Goal: Transaction & Acquisition: Purchase product/service

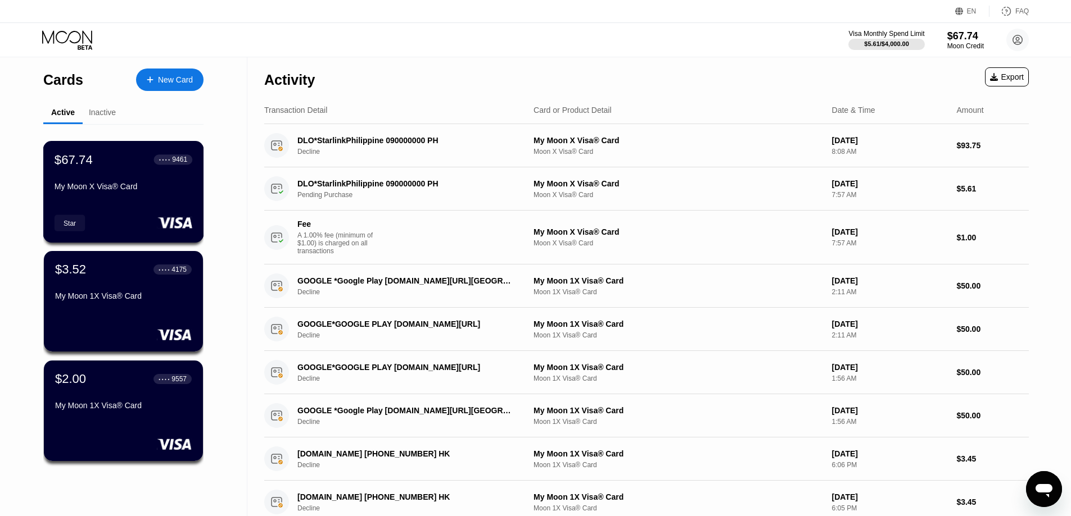
click at [152, 191] on div "My Moon X Visa® Card" at bounding box center [124, 186] width 138 height 9
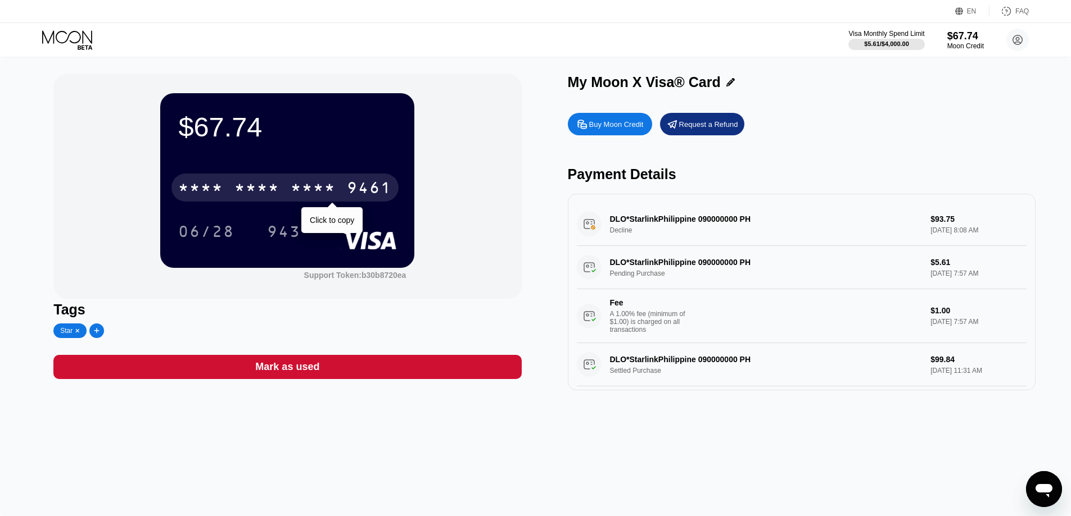
click at [333, 189] on div "* * * *" at bounding box center [313, 189] width 45 height 18
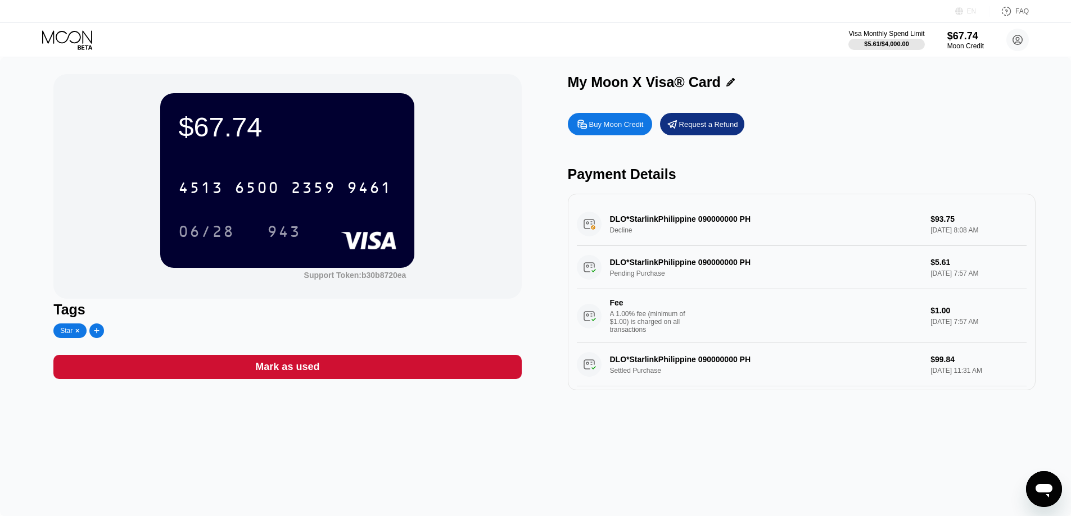
click at [974, 7] on div "EN" at bounding box center [972, 11] width 10 height 8
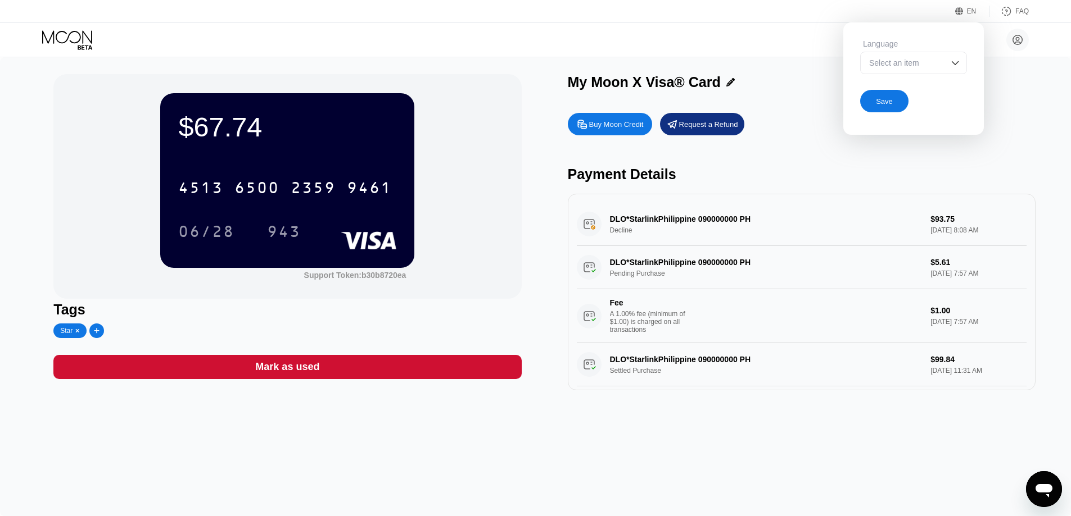
click at [959, 58] on div "Select an item" at bounding box center [913, 63] width 107 height 22
click at [957, 65] on img at bounding box center [954, 62] width 11 height 11
click at [907, 62] on div "Select an item" at bounding box center [905, 62] width 78 height 9
click at [891, 82] on div at bounding box center [913, 85] width 106 height 22
click at [883, 64] on div at bounding box center [913, 63] width 107 height 22
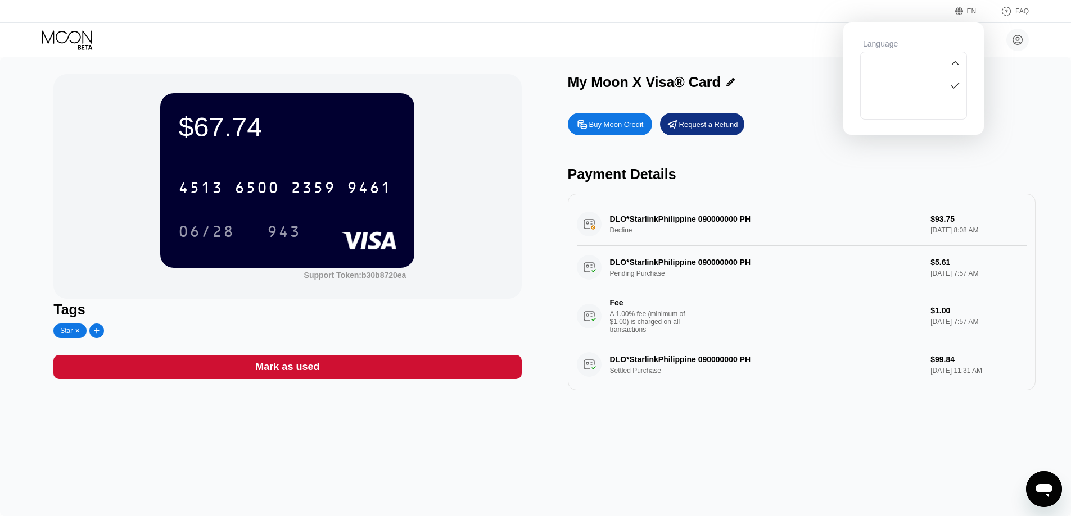
click at [883, 64] on div at bounding box center [913, 63] width 107 height 22
click at [956, 84] on img at bounding box center [954, 85] width 11 height 11
click at [1046, 97] on div "$67.74 4513 6500 2359 9461 06/28 943 Support Token: b30b8720ea Tags Star Mark a…" at bounding box center [535, 286] width 1071 height 459
click at [1056, 83] on div "$67.74 4513 6500 2359 9461 06/28 943 Support Token: b30b8720ea Tags Star Mark a…" at bounding box center [535, 286] width 1071 height 459
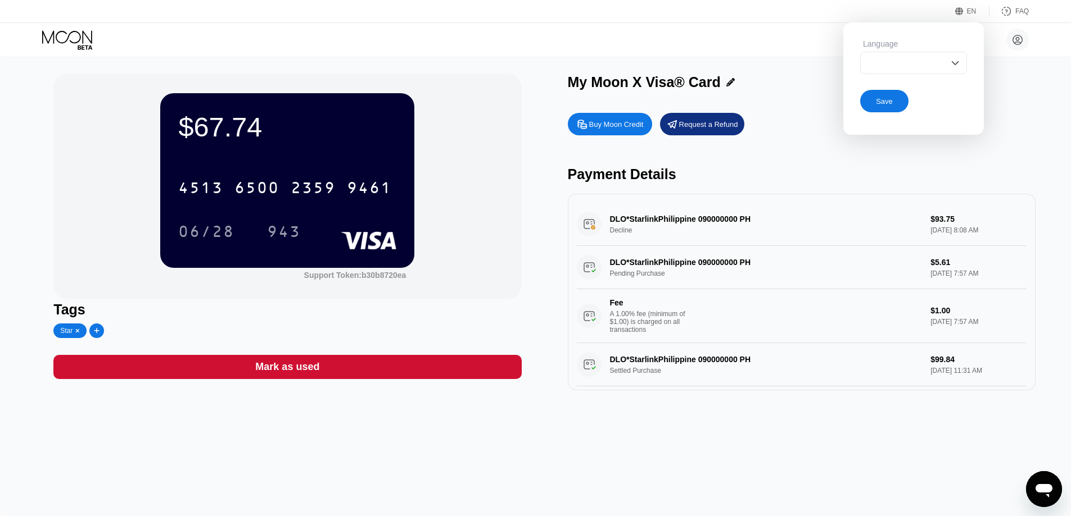
click at [803, 22] on div "EN Language Save FAQ" at bounding box center [535, 11] width 1071 height 23
click at [815, 41] on div "[PERSON_NAME] [PERSON_NAME][EMAIL_ADDRESS][DOMAIN_NAME]  Home Settings Support…" at bounding box center [535, 40] width 1071 height 34
click at [1063, 74] on div "$67.74 4513 6500 2359 9461 06/28 943 Support Token: b30b8720ea Tags Star Mark a…" at bounding box center [535, 286] width 1071 height 459
drag, startPoint x: 963, startPoint y: 37, endPoint x: 950, endPoint y: 32, distance: 13.7
click at [950, 32] on div "Language Save" at bounding box center [913, 75] width 140 height 107
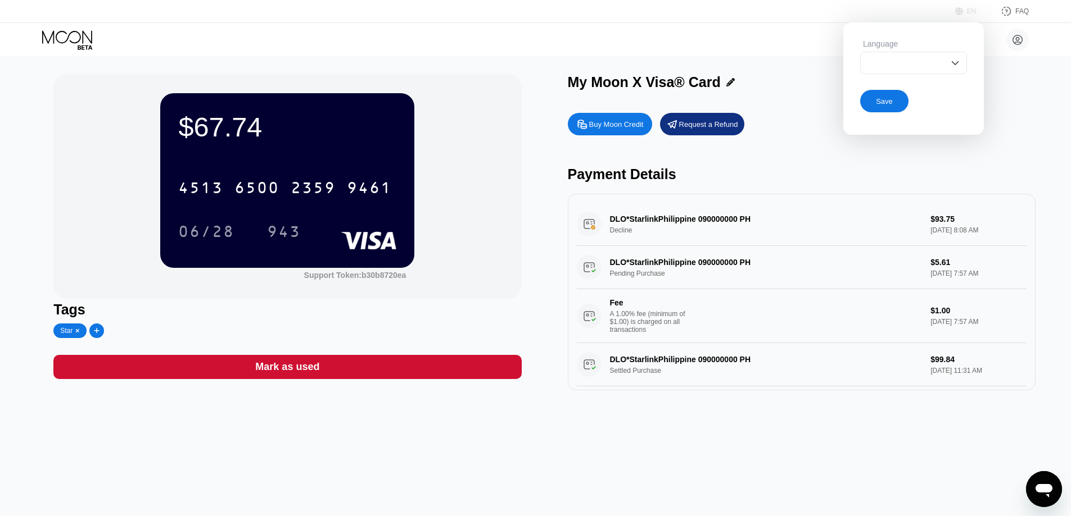
click at [964, 8] on div "EN" at bounding box center [960, 11] width 11 height 11
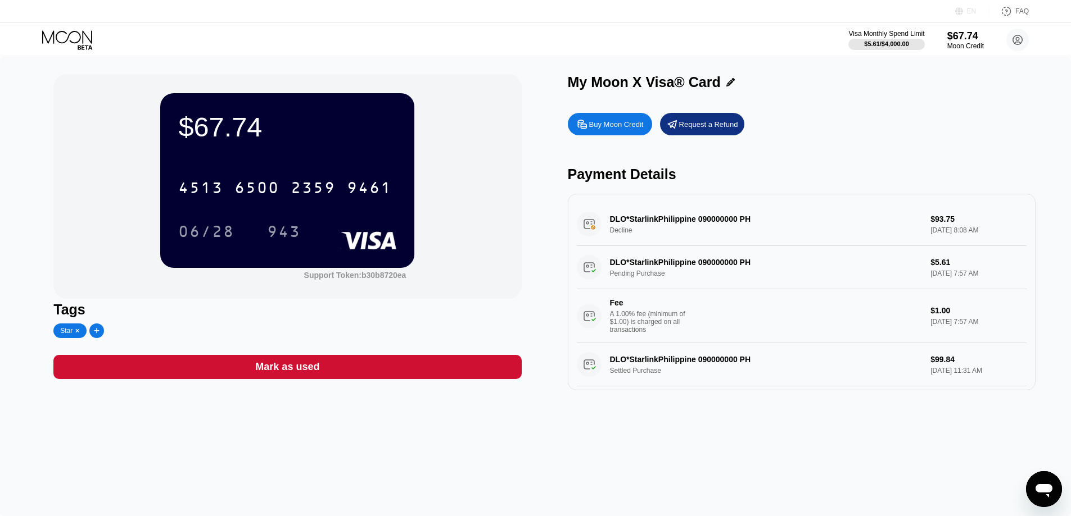
click at [964, 8] on div "EN" at bounding box center [960, 11] width 11 height 11
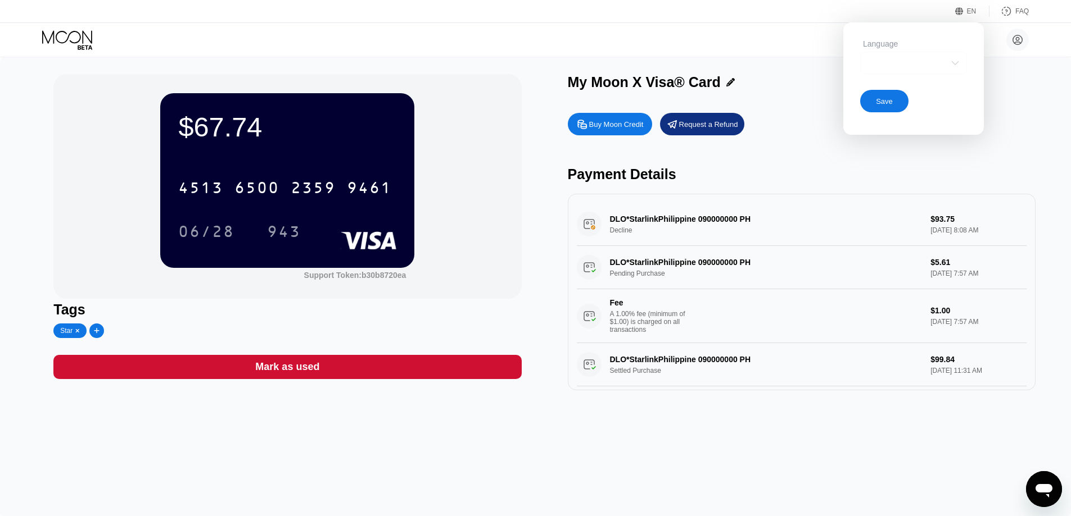
click at [950, 61] on img at bounding box center [954, 62] width 11 height 11
click at [975, 6] on div "EN" at bounding box center [972, 11] width 34 height 11
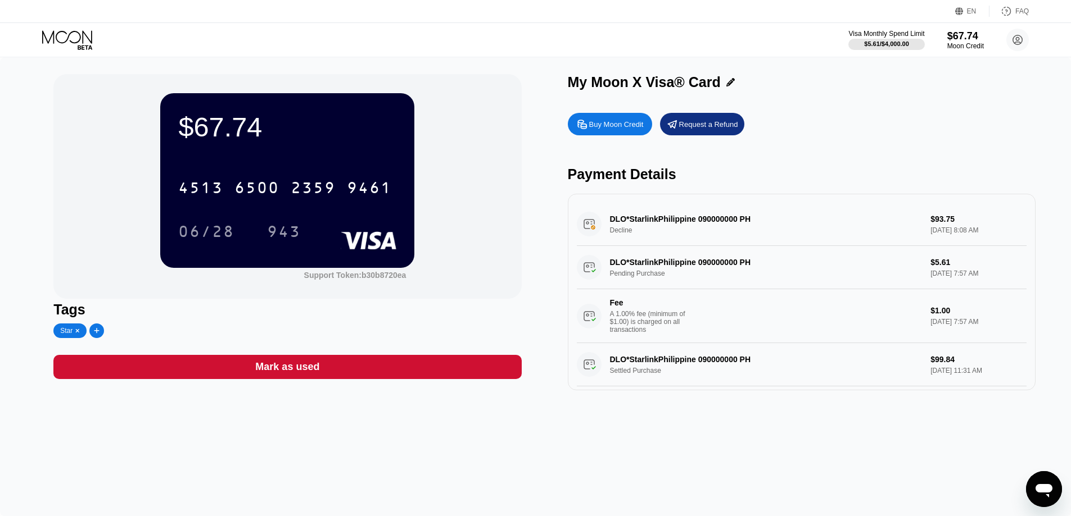
click at [944, 370] on div "DLO*StarlinkPhilippine 090000000 PH Settled Purchase $99.84 [DATE] 11:31 AM Fee…" at bounding box center [802, 391] width 450 height 97
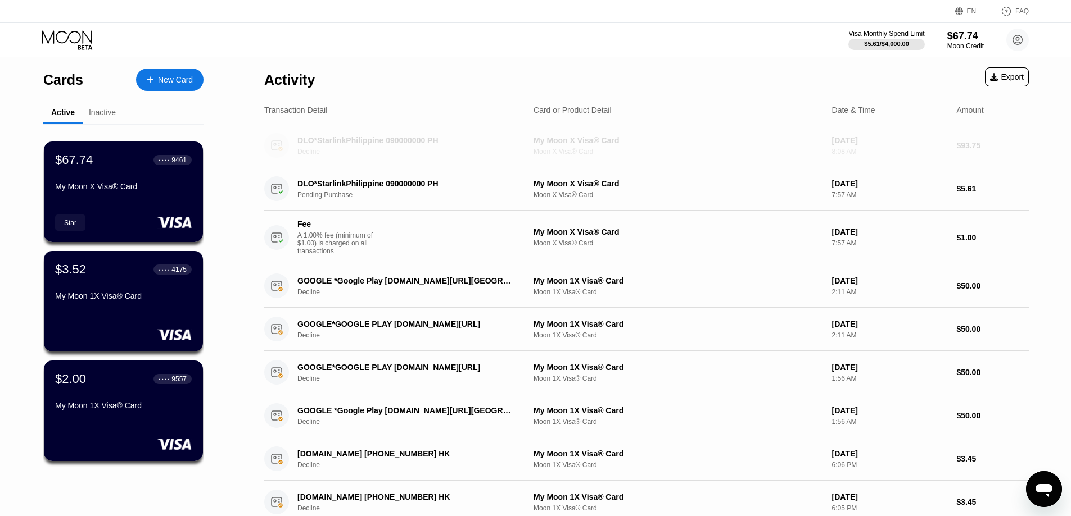
click at [958, 148] on div "$93.75" at bounding box center [992, 145] width 72 height 9
click at [171, 164] on div "● ● ● ● 9461" at bounding box center [173, 160] width 28 height 8
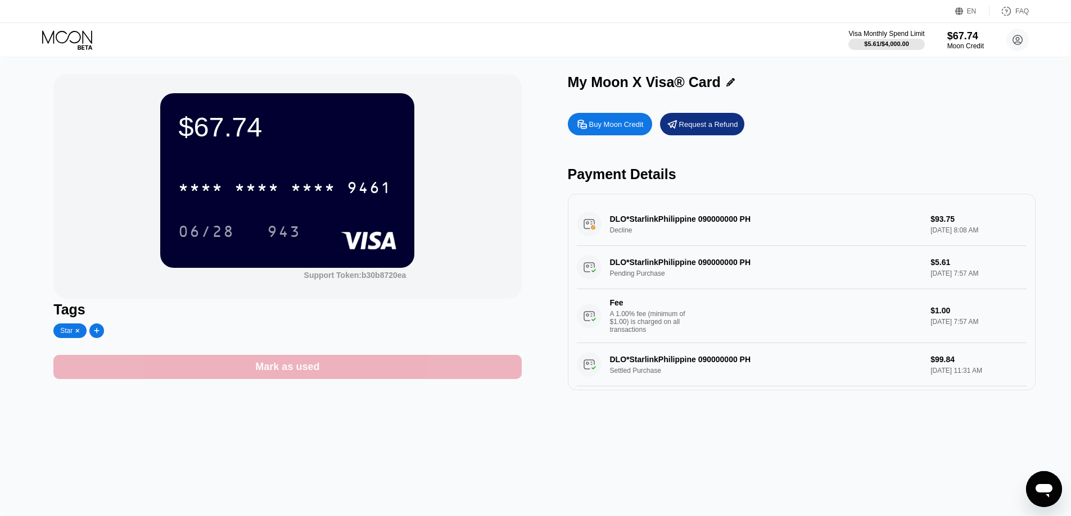
click at [388, 373] on div "Mark as used" at bounding box center [287, 367] width 468 height 24
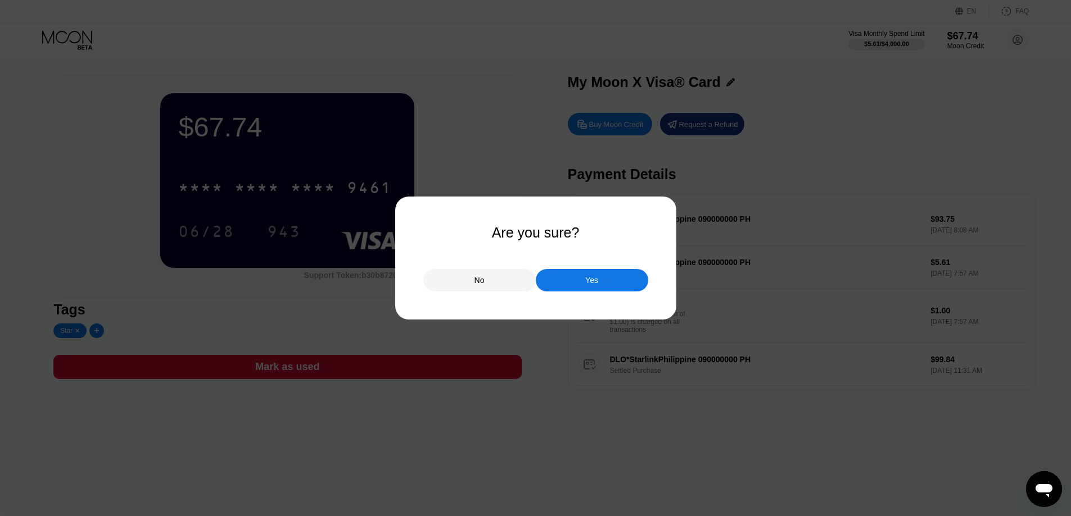
click at [535, 429] on div at bounding box center [539, 258] width 1079 height 516
click at [504, 284] on div "No" at bounding box center [479, 280] width 112 height 22
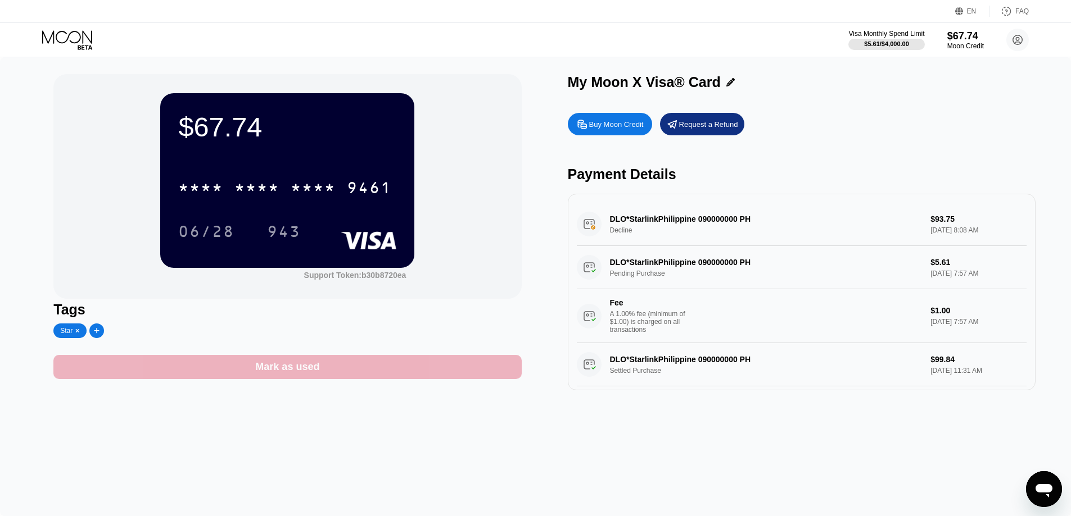
drag, startPoint x: 337, startPoint y: 373, endPoint x: 300, endPoint y: 481, distance: 114.3
click at [298, 482] on div "$67.74 * * * * * * * * * * * * 9461 06/28 943 Support Token: b30b8720ea Tags St…" at bounding box center [535, 286] width 1071 height 459
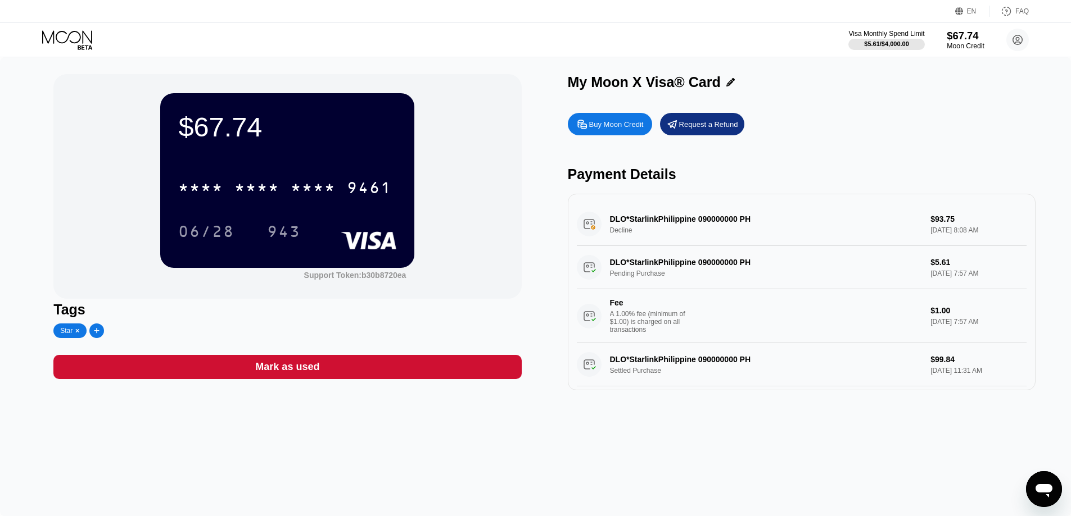
click at [959, 41] on div "$67.74" at bounding box center [965, 36] width 38 height 12
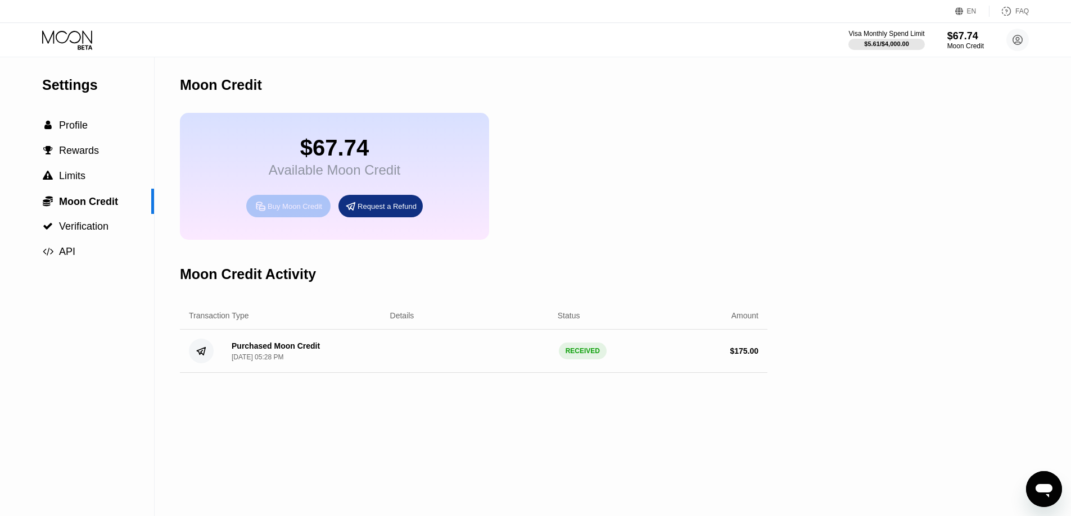
click at [304, 211] on div "Buy Moon Credit" at bounding box center [295, 207] width 55 height 10
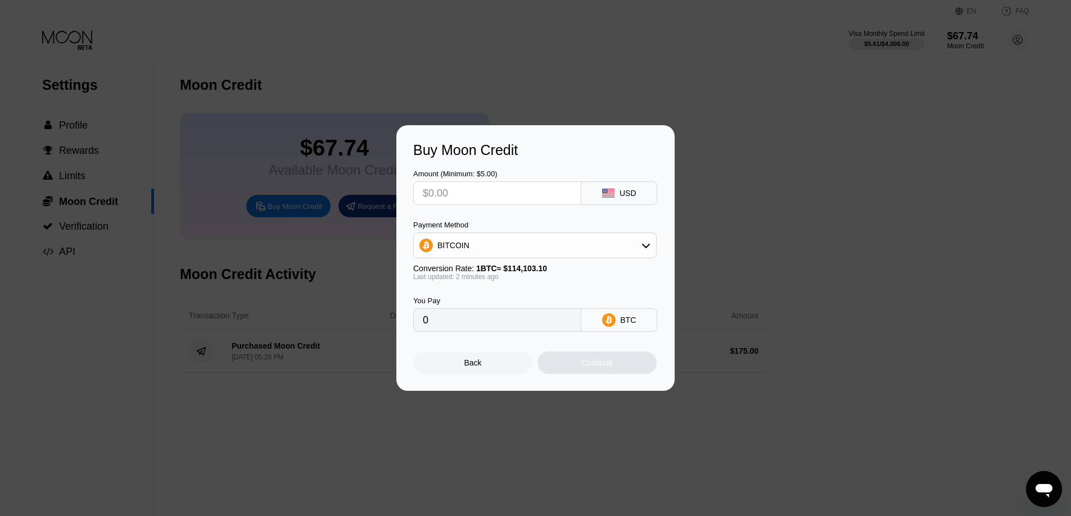
click at [469, 195] on input "text" at bounding box center [497, 193] width 149 height 22
type input "$5"
type input "0.00004383"
type input "$50"
type input "0.00043821"
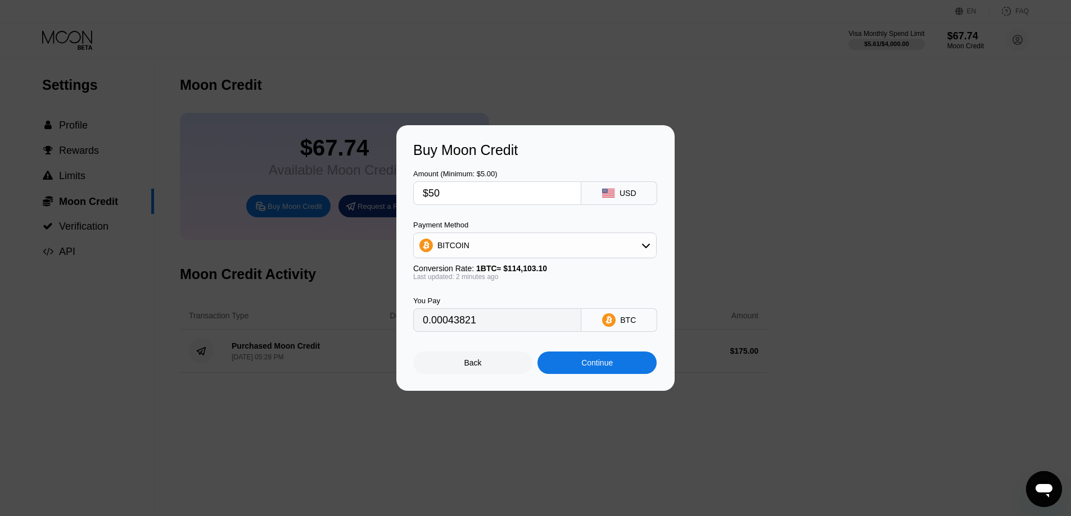
drag, startPoint x: 469, startPoint y: 195, endPoint x: 413, endPoint y: 192, distance: 56.8
click at [413, 192] on div "Buy Moon Credit Amount (Minimum: $5.00) $50 USD Payment Method BITCOIN Conversi…" at bounding box center [535, 258] width 278 height 266
click at [472, 191] on input "$50" at bounding box center [497, 193] width 149 height 22
type input "$50"
drag, startPoint x: 495, startPoint y: 329, endPoint x: 414, endPoint y: 321, distance: 80.7
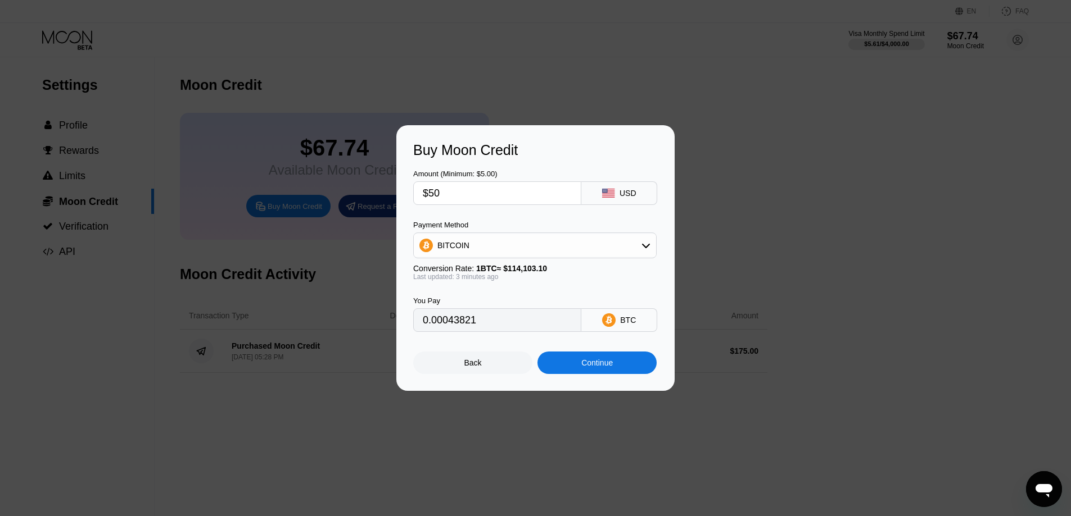
click at [414, 321] on div "0.00043821" at bounding box center [497, 321] width 168 height 24
click at [611, 368] on div "Continue" at bounding box center [596, 363] width 31 height 9
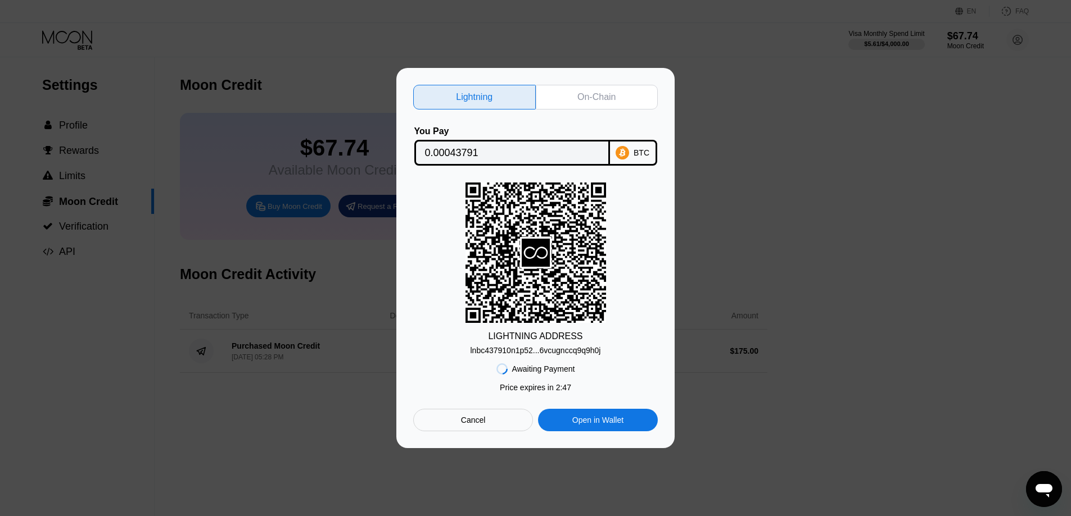
click at [542, 221] on icon at bounding box center [535, 253] width 140 height 138
click at [543, 296] on rect at bounding box center [535, 253] width 140 height 140
click at [544, 352] on div "lnbc437910n1p52...6vcugnccq9q9h0j" at bounding box center [535, 350] width 130 height 9
click at [582, 95] on div "On-Chain" at bounding box center [596, 97] width 38 height 11
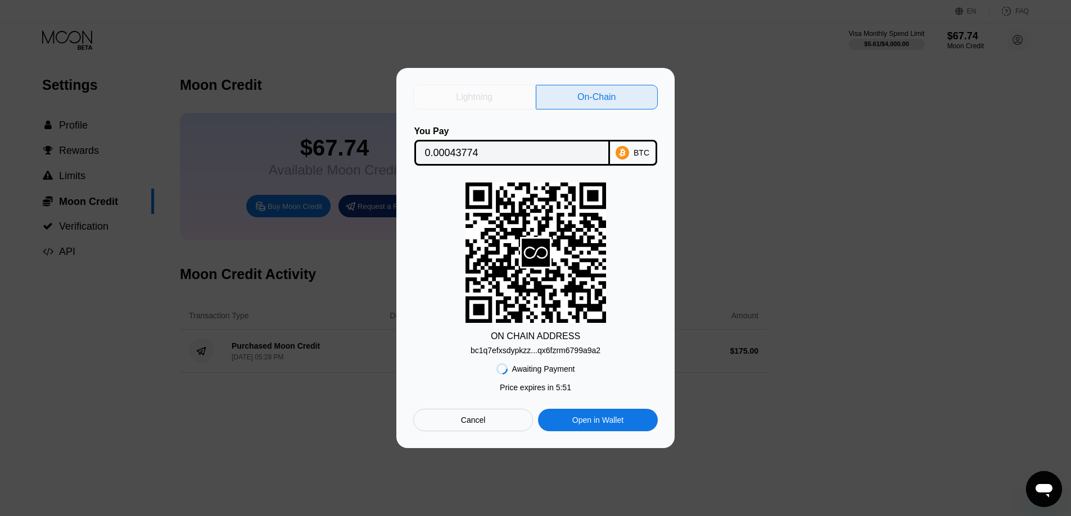
click at [513, 89] on div "Lightning" at bounding box center [474, 97] width 123 height 25
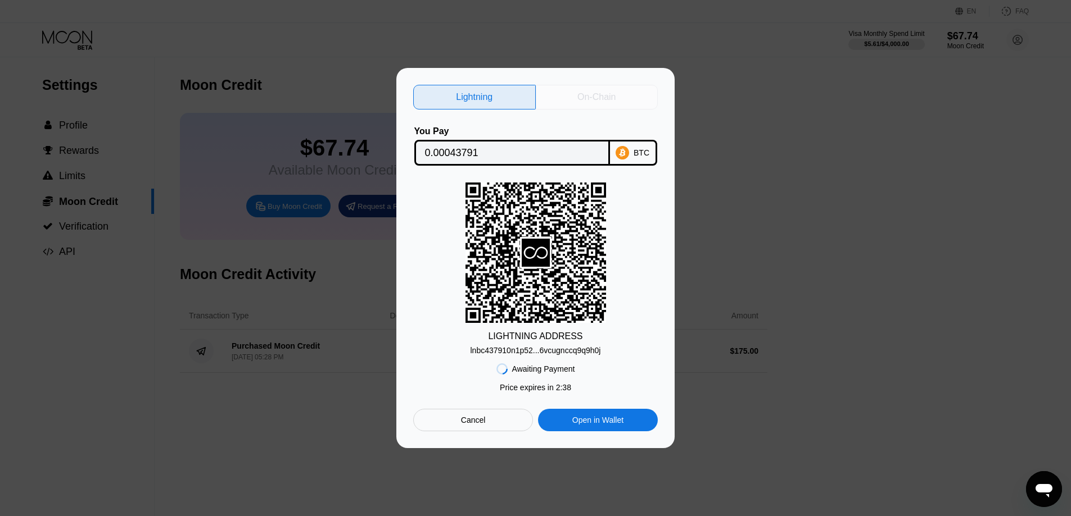
click at [604, 92] on div "On-Chain" at bounding box center [596, 97] width 38 height 11
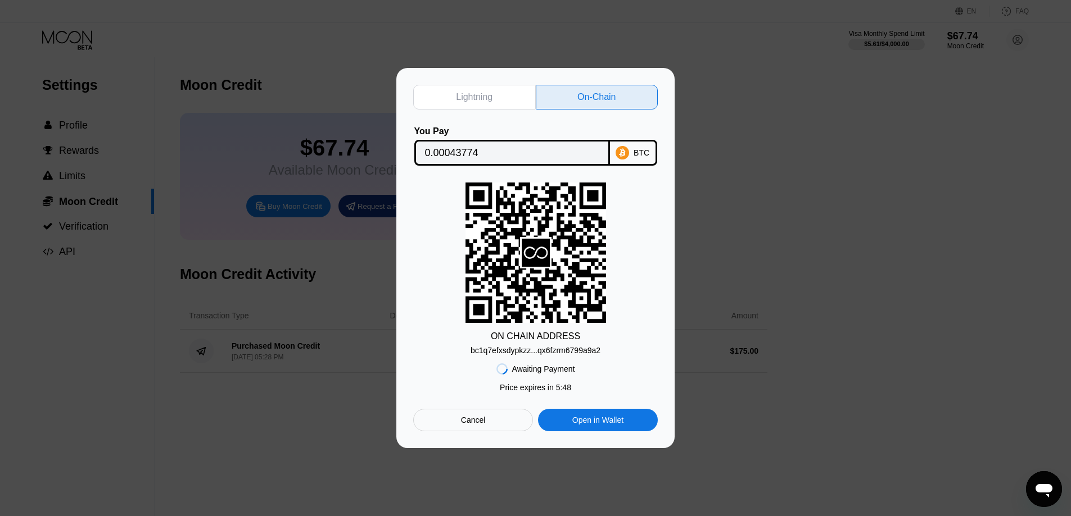
click at [497, 94] on div "Lightning" at bounding box center [474, 97] width 123 height 25
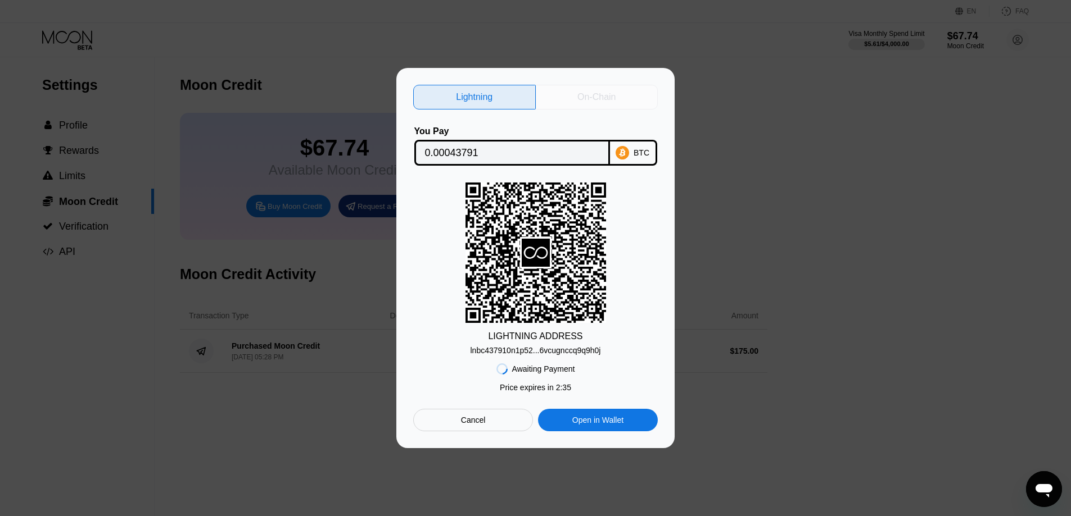
click at [584, 96] on div "On-Chain" at bounding box center [596, 97] width 38 height 11
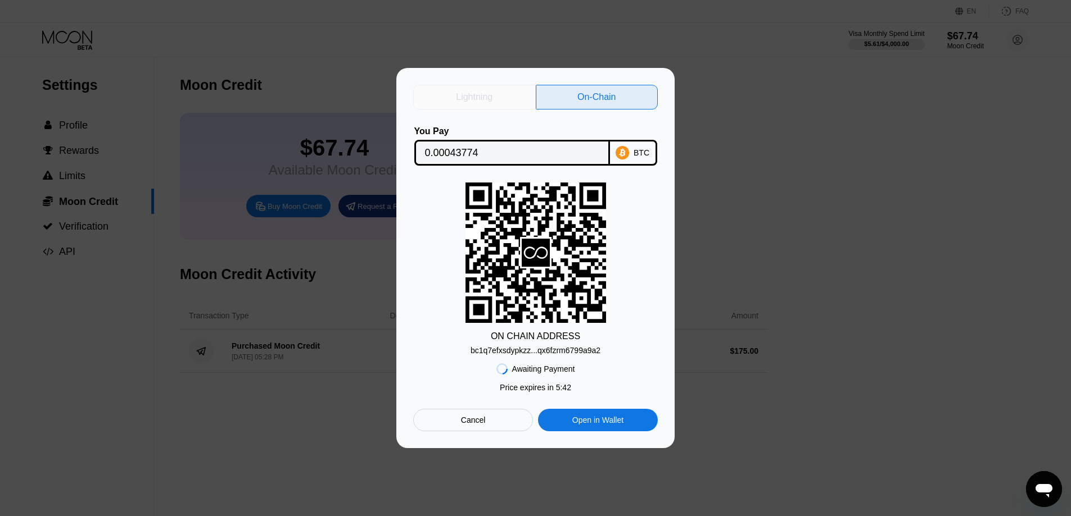
drag, startPoint x: 504, startPoint y: 96, endPoint x: 458, endPoint y: 96, distance: 46.1
click at [458, 96] on div "Lightning" at bounding box center [474, 97] width 123 height 25
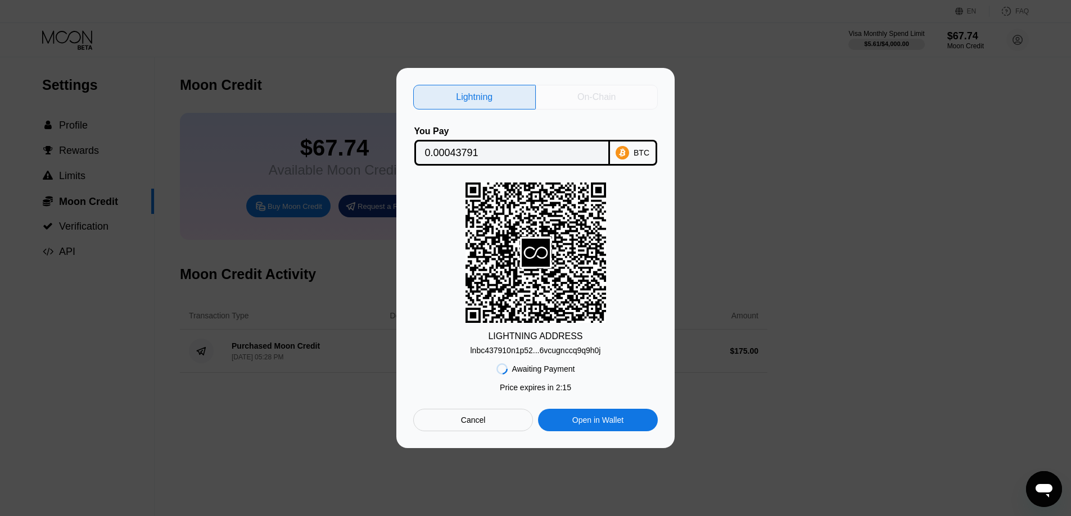
click at [593, 97] on div "On-Chain" at bounding box center [596, 97] width 38 height 11
type input "0.00043774"
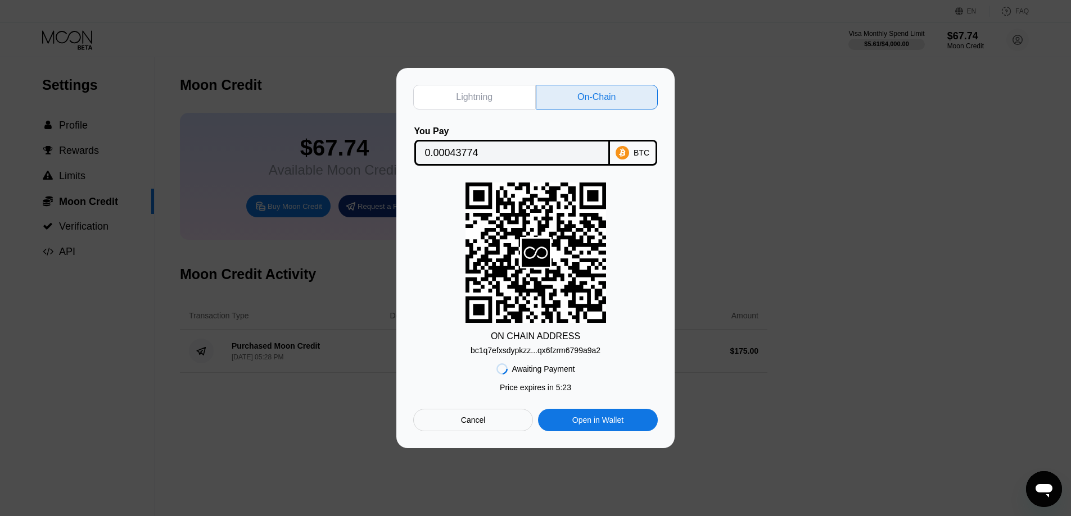
click at [483, 424] on div "Cancel" at bounding box center [473, 420] width 25 height 10
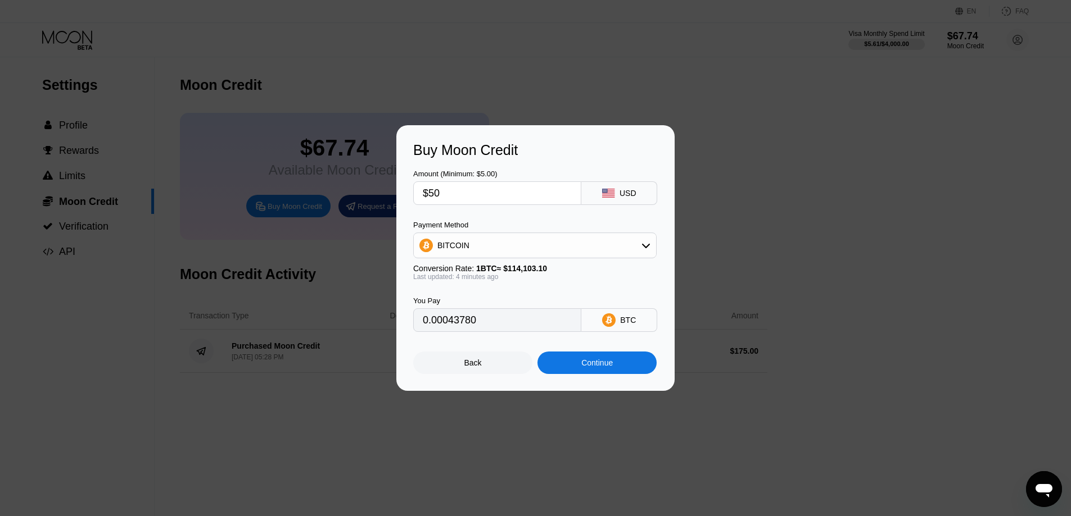
type input "0.00043780"
click at [462, 368] on div "Back" at bounding box center [472, 363] width 119 height 22
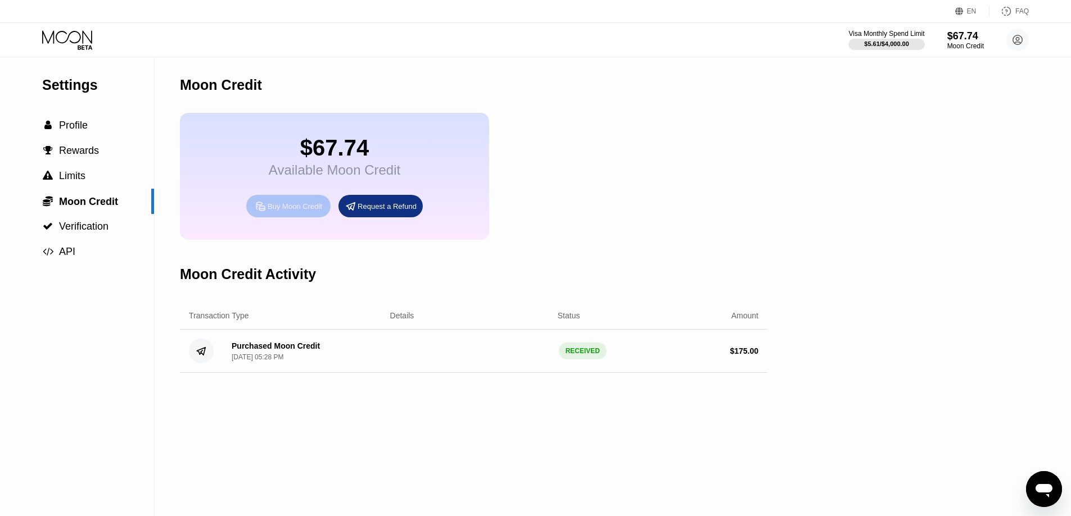
click at [285, 211] on div "Buy Moon Credit" at bounding box center [295, 207] width 55 height 10
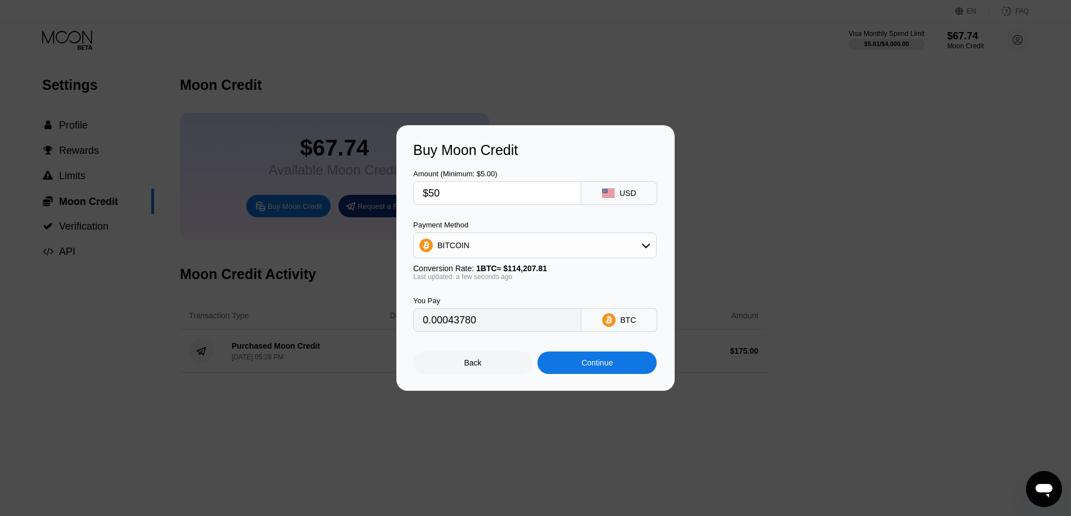
click at [727, 112] on div at bounding box center [539, 258] width 1079 height 516
click at [368, 215] on div "Buy Moon Credit Amount (Minimum: $5.00) $50 USD Payment Method BITCOIN Conversi…" at bounding box center [535, 258] width 1071 height 266
click at [486, 373] on div "Back" at bounding box center [472, 363] width 119 height 22
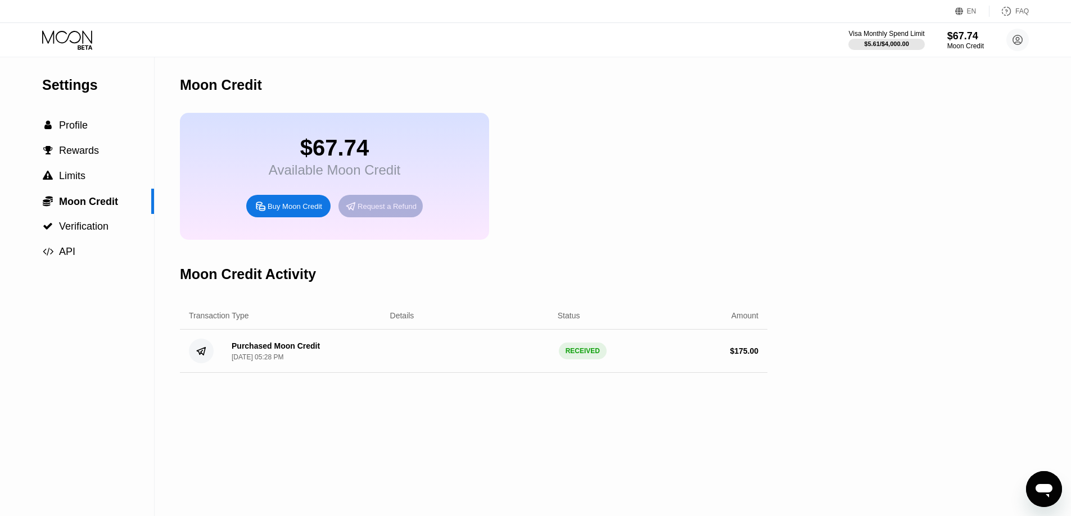
click at [393, 211] on div "Request a Refund" at bounding box center [386, 207] width 59 height 10
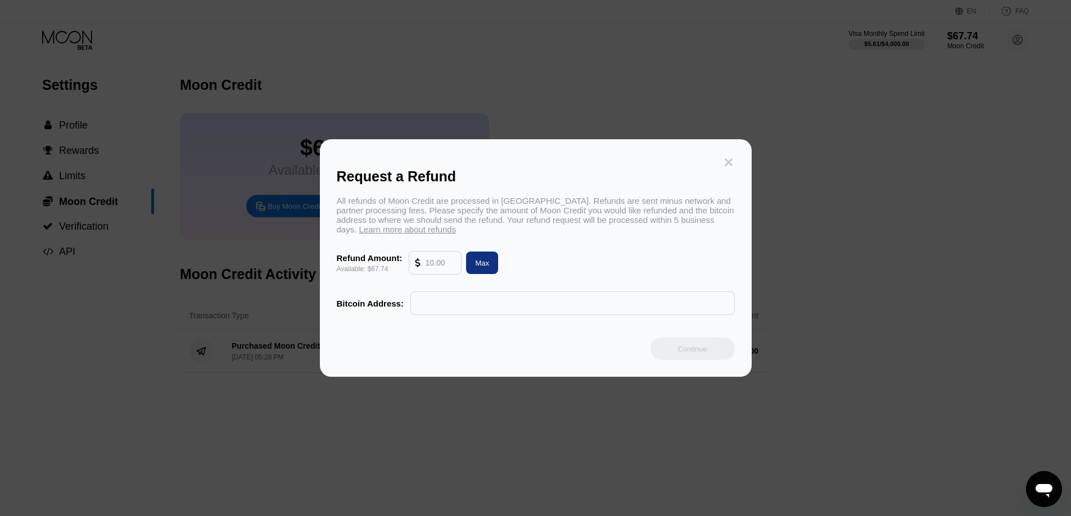
click at [732, 156] on icon at bounding box center [728, 162] width 12 height 12
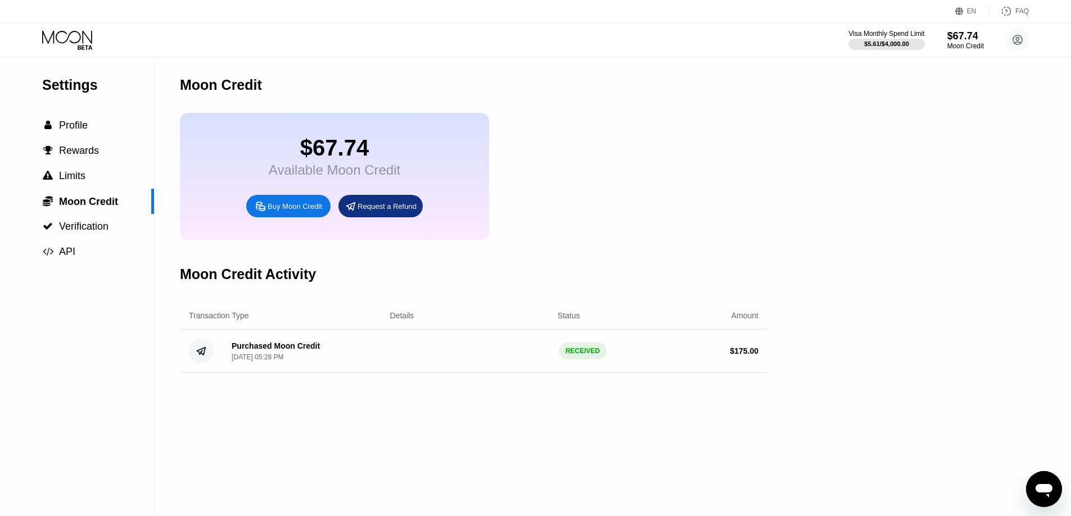
click at [318, 211] on div "Buy Moon Credit" at bounding box center [295, 207] width 55 height 10
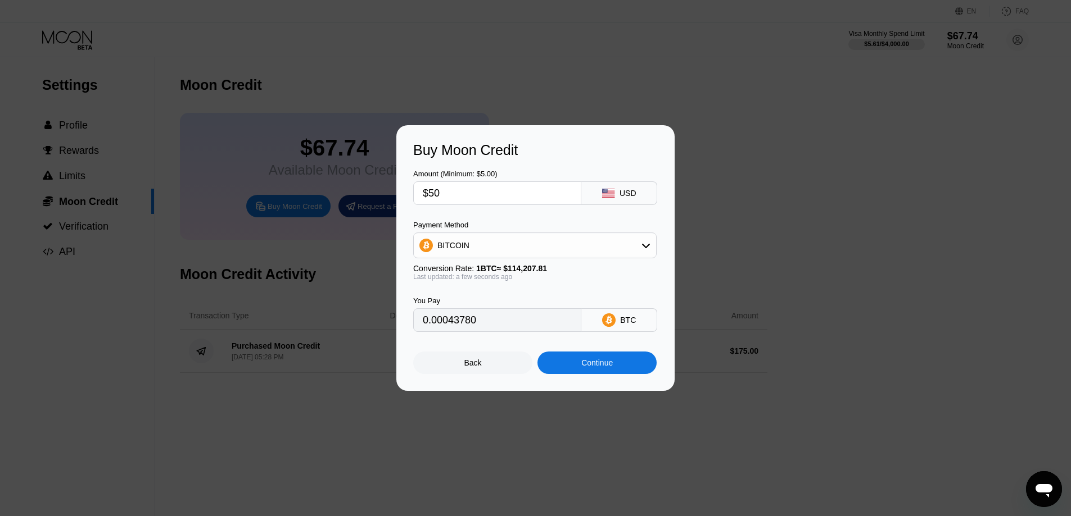
click at [572, 374] on div "Continue" at bounding box center [596, 363] width 119 height 22
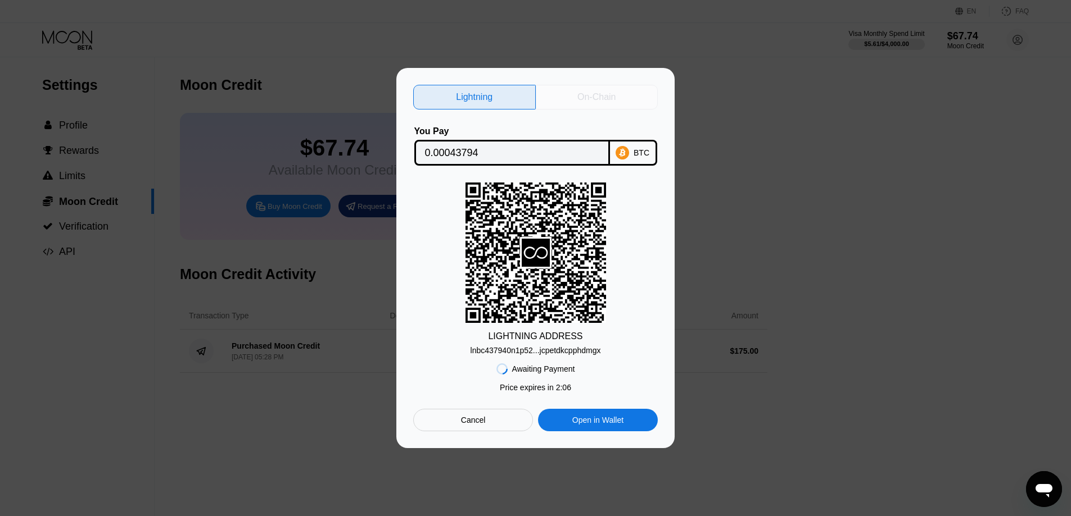
click at [563, 93] on div "On-Chain" at bounding box center [597, 97] width 123 height 25
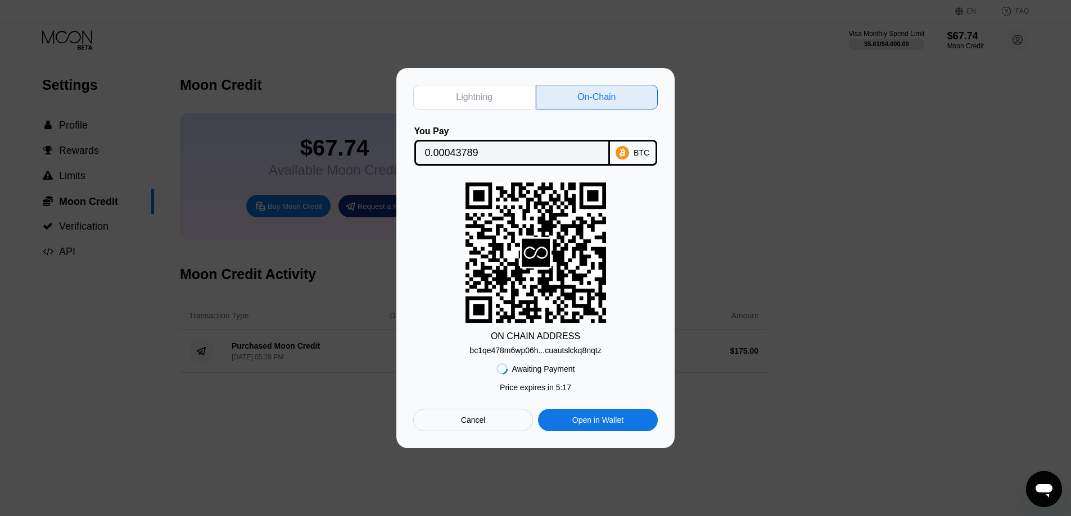
click at [920, 174] on div "Lightning On-Chain You Pay 0.00043789 BTC ON CHAIN ADDRESS bc1qe478m6wp06h...cu…" at bounding box center [535, 258] width 1071 height 380
click at [476, 425] on div "Cancel" at bounding box center [473, 420] width 25 height 10
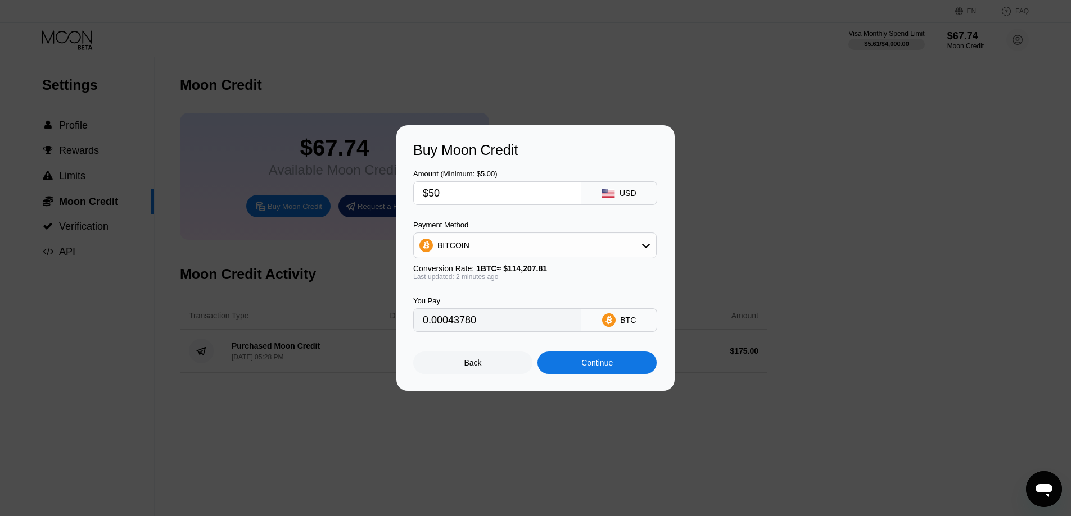
click at [486, 371] on div "Back" at bounding box center [472, 363] width 119 height 22
